Goal: Transaction & Acquisition: Book appointment/travel/reservation

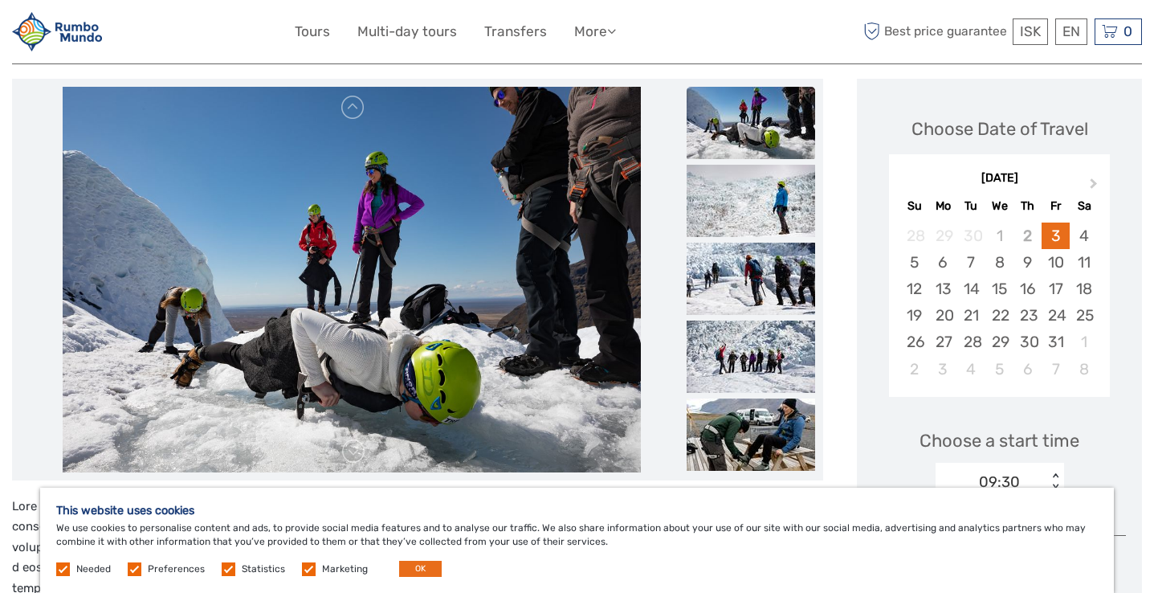
scroll to position [184, 0]
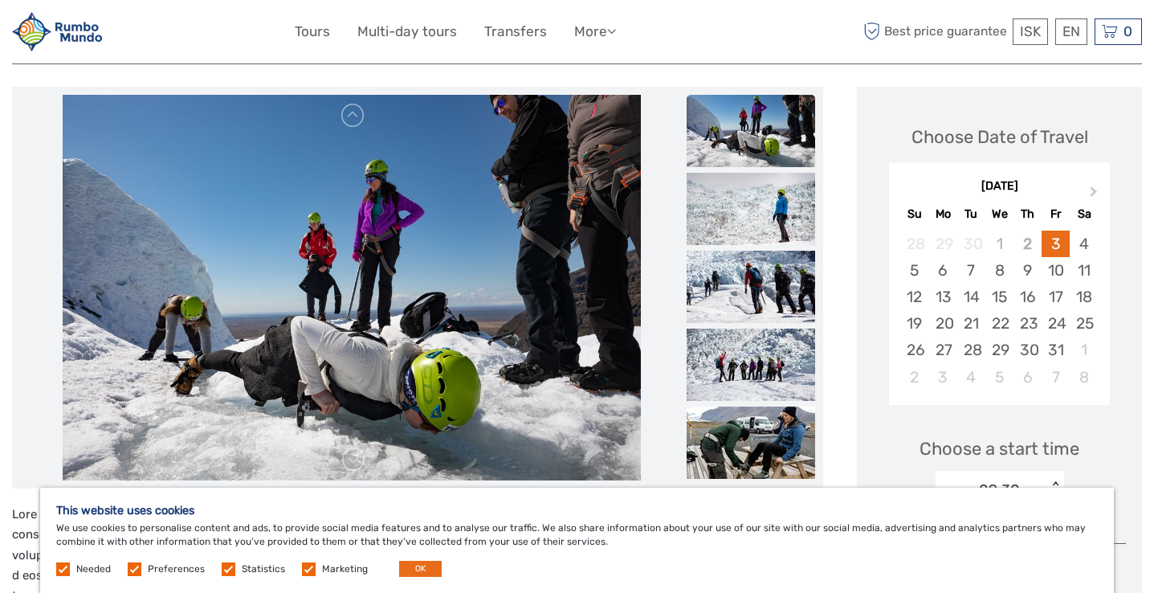
click at [725, 141] on img at bounding box center [751, 131] width 129 height 72
click at [728, 194] on img at bounding box center [751, 209] width 129 height 72
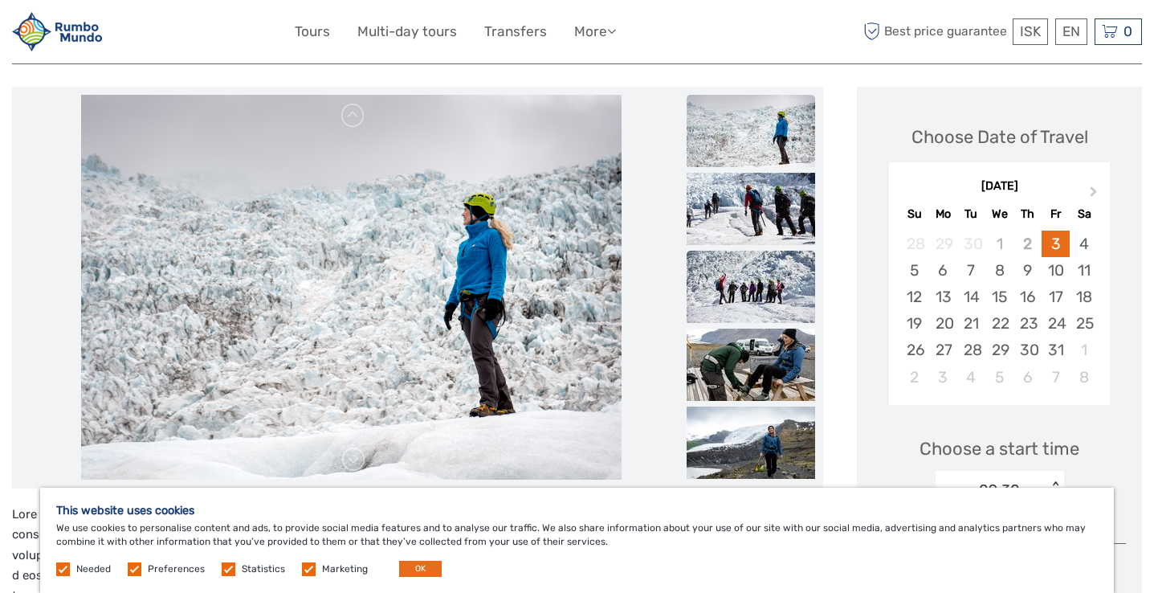
click at [742, 251] on img at bounding box center [751, 287] width 129 height 72
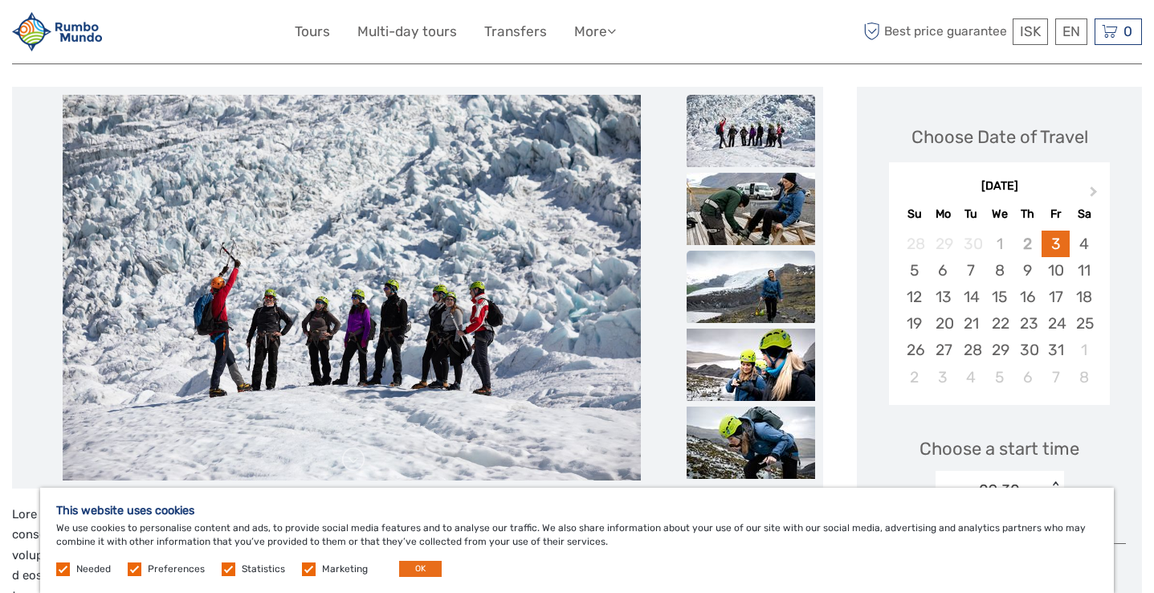
click at [745, 310] on img at bounding box center [751, 287] width 129 height 72
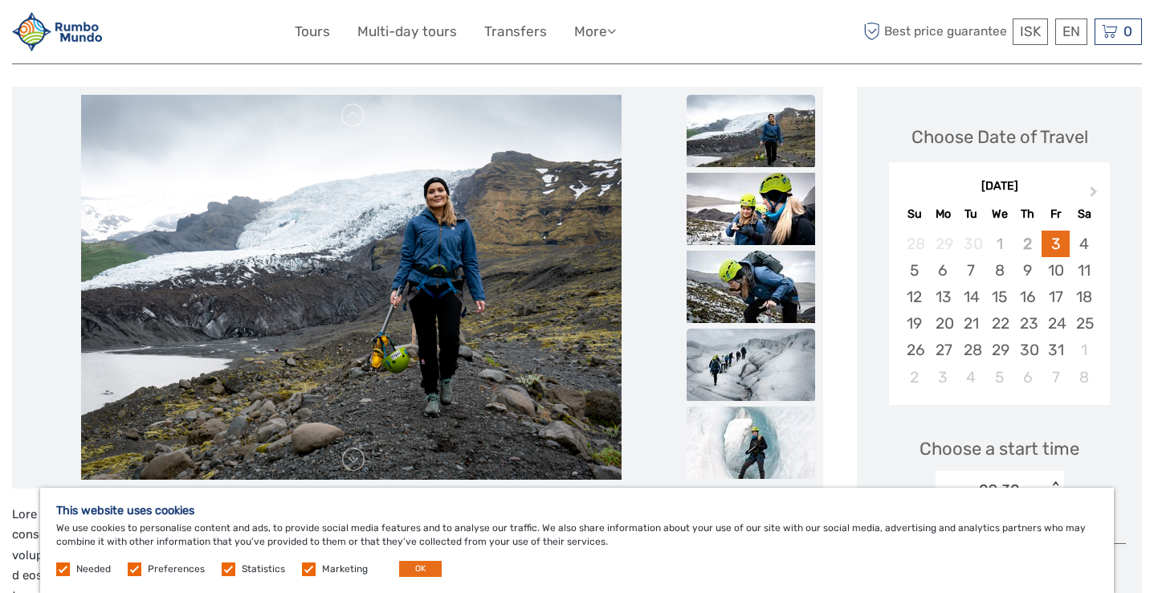
click at [753, 358] on img at bounding box center [751, 365] width 129 height 72
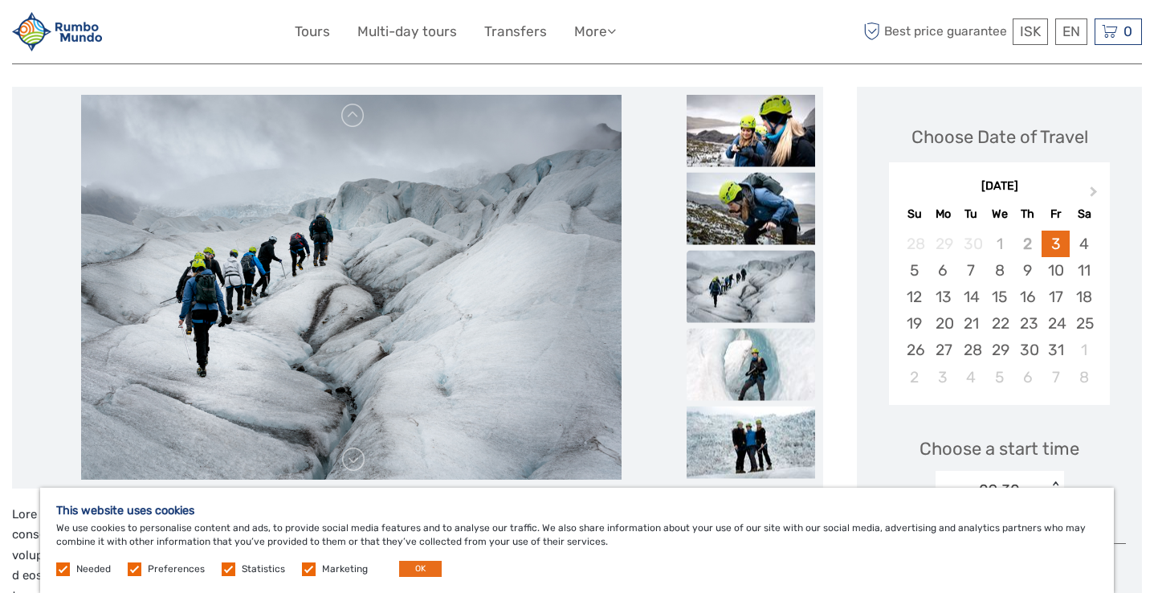
click at [753, 367] on img at bounding box center [751, 364] width 129 height 72
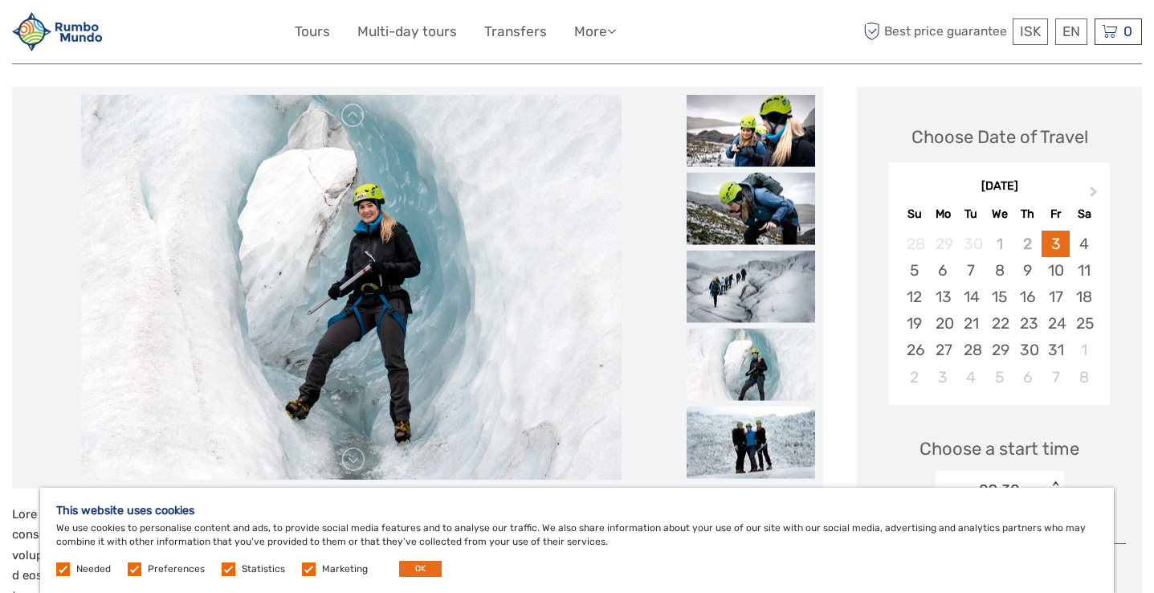
click at [751, 435] on img at bounding box center [751, 442] width 129 height 72
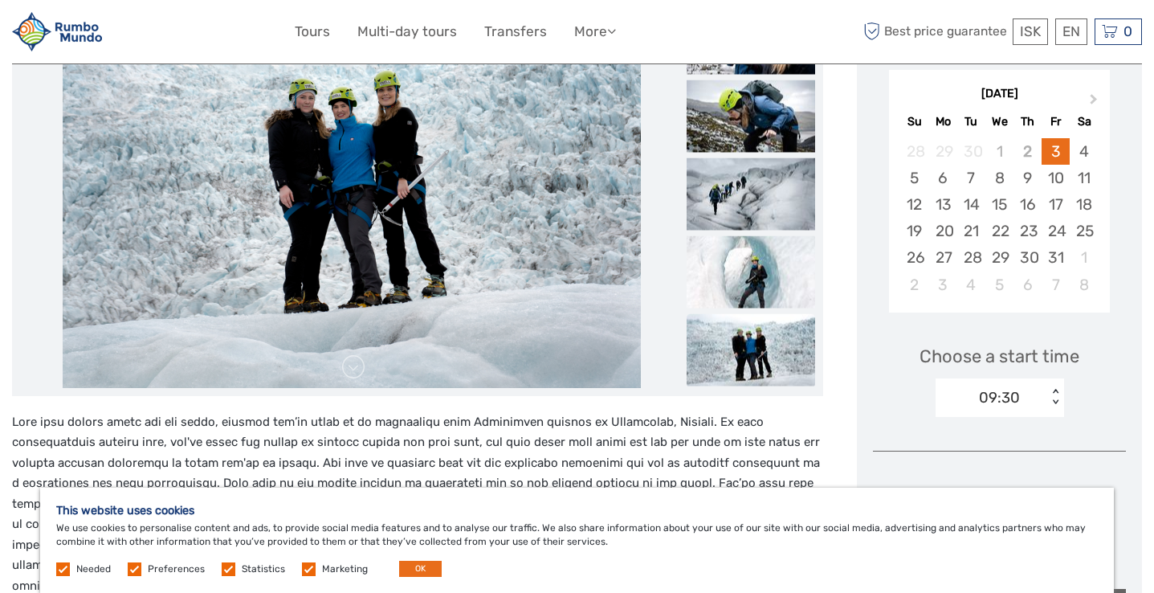
scroll to position [291, 0]
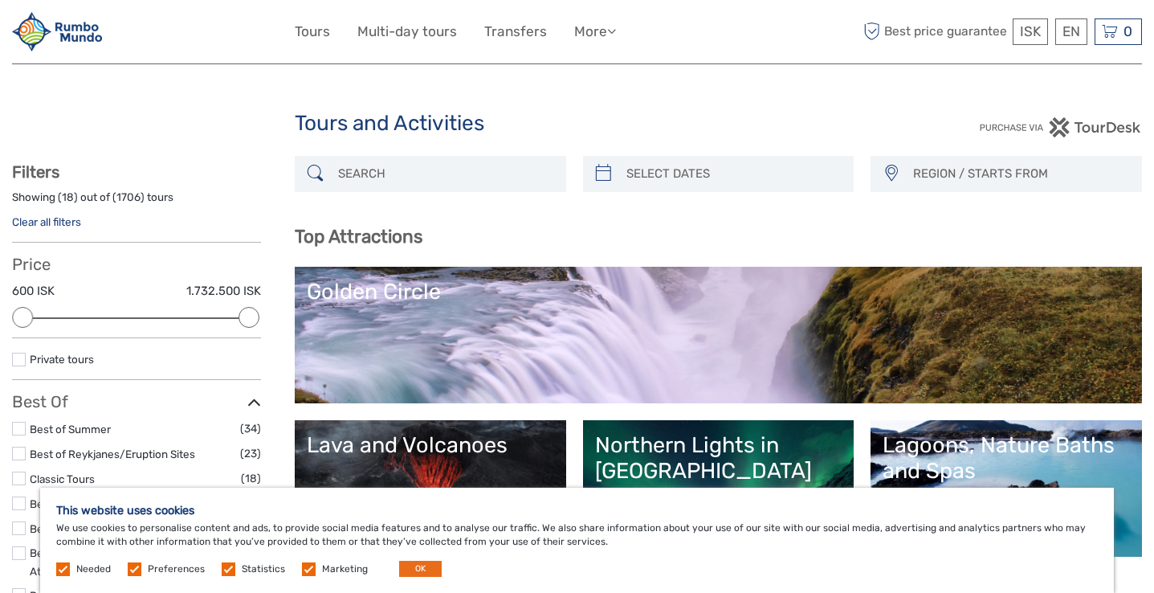
select select
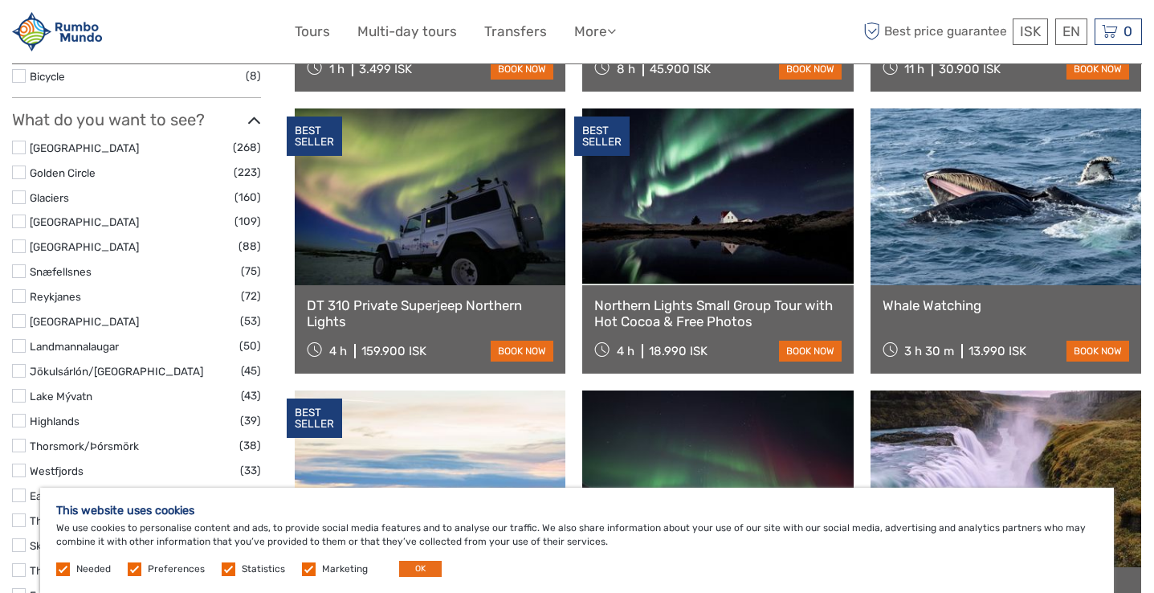
scroll to position [799, 0]
